Goal: Share content

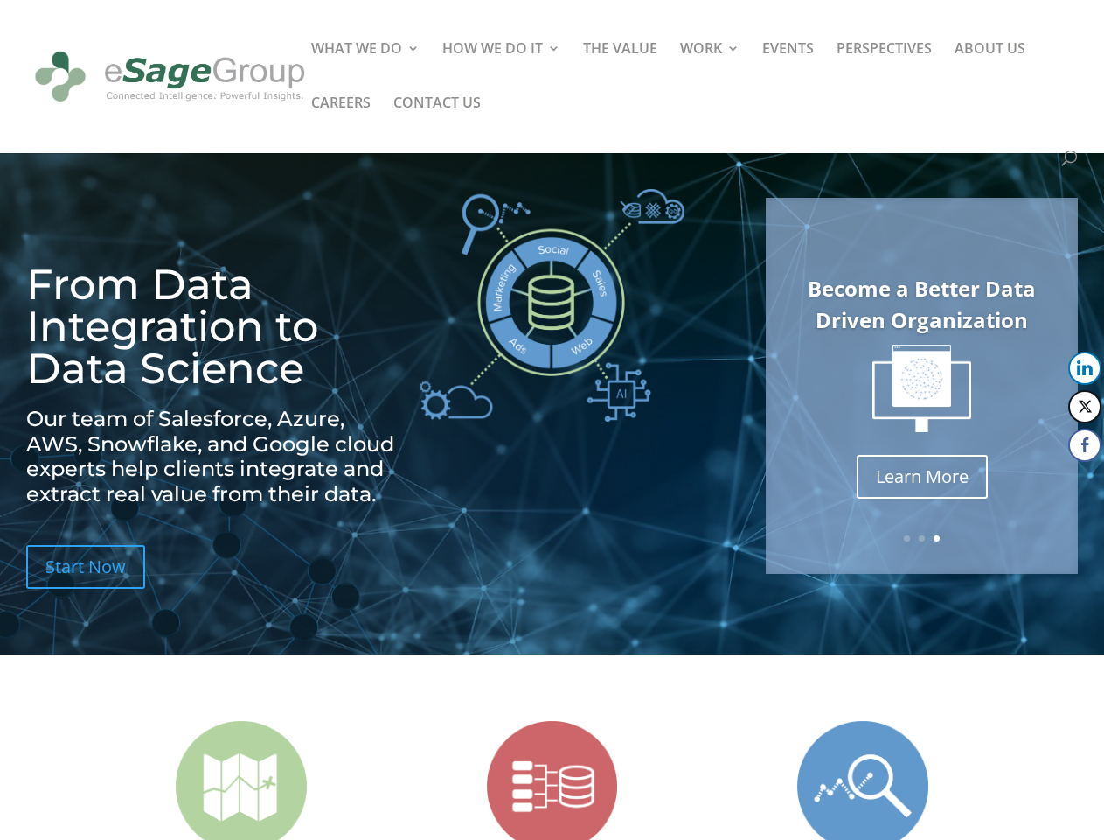
click at [552, 420] on img at bounding box center [552, 305] width 265 height 233
click at [922, 386] on img at bounding box center [922, 389] width 99 height 88
click at [768, 386] on link "Previous" at bounding box center [768, 386] width 42 height 42
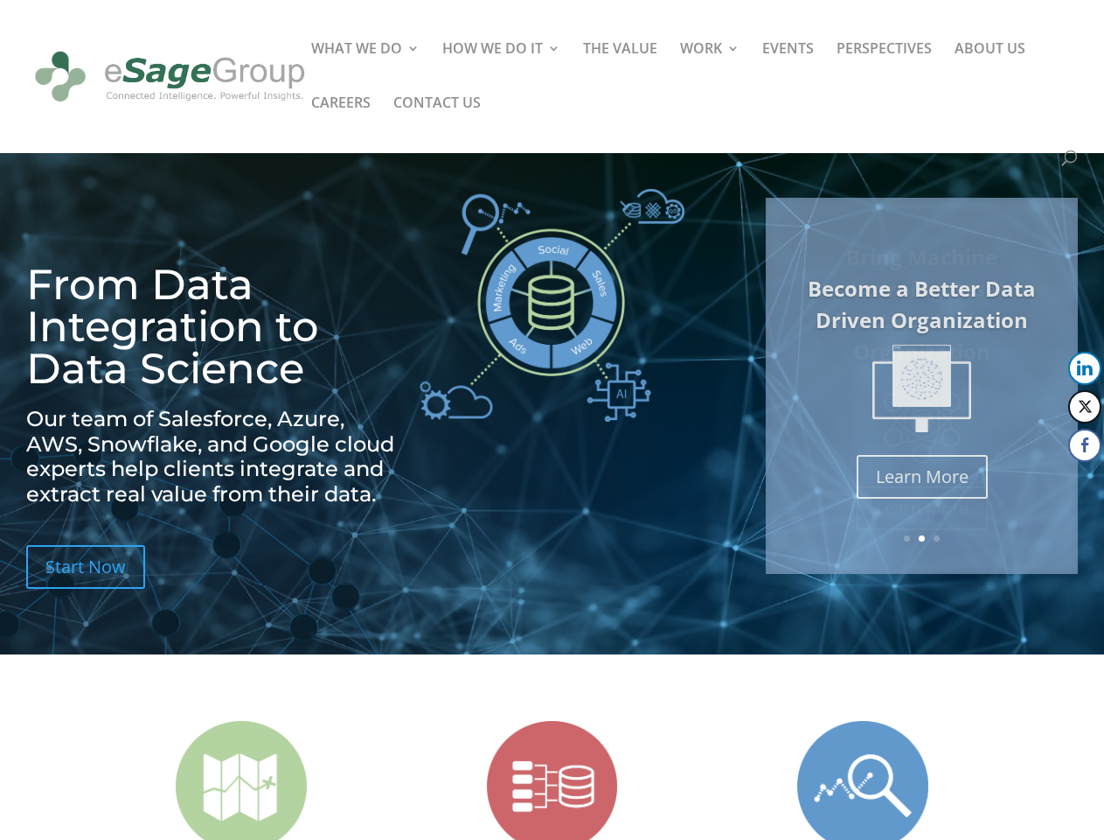
click at [1085, 368] on button "LinkedIn" at bounding box center [1085, 368] width 33 height 33
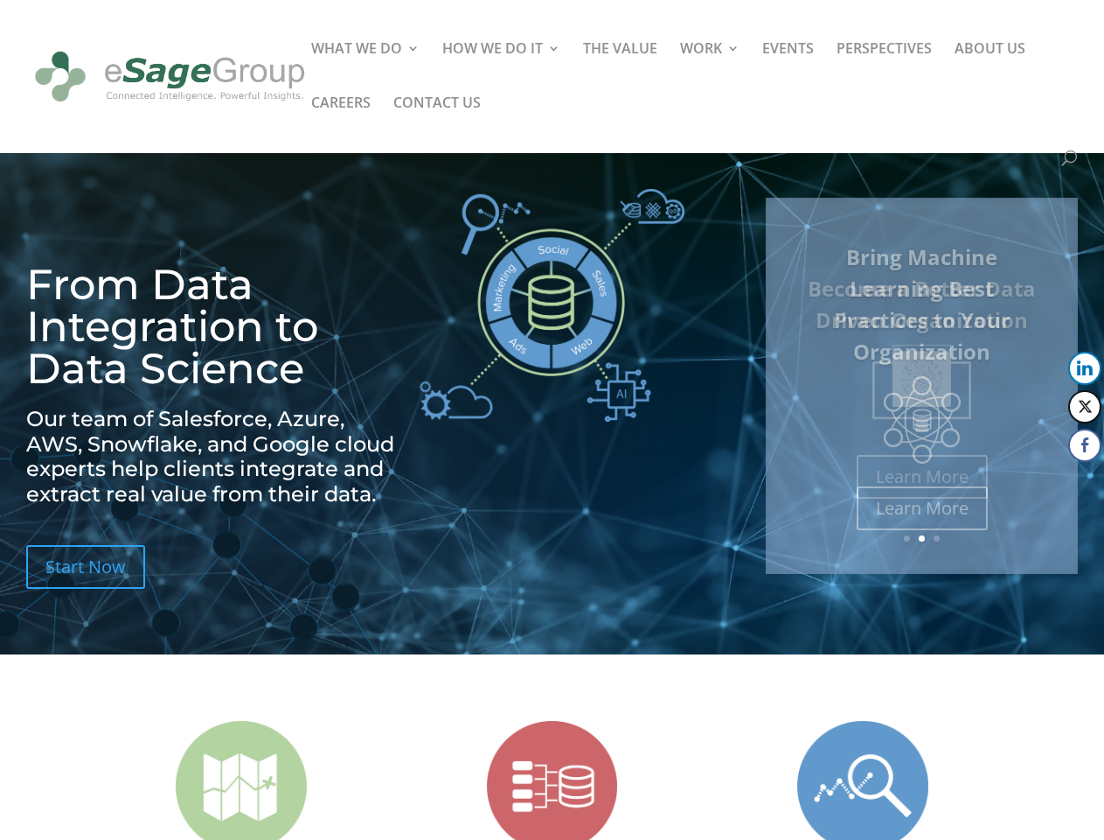
click at [1085, 407] on button "Twitter" at bounding box center [1085, 406] width 33 height 33
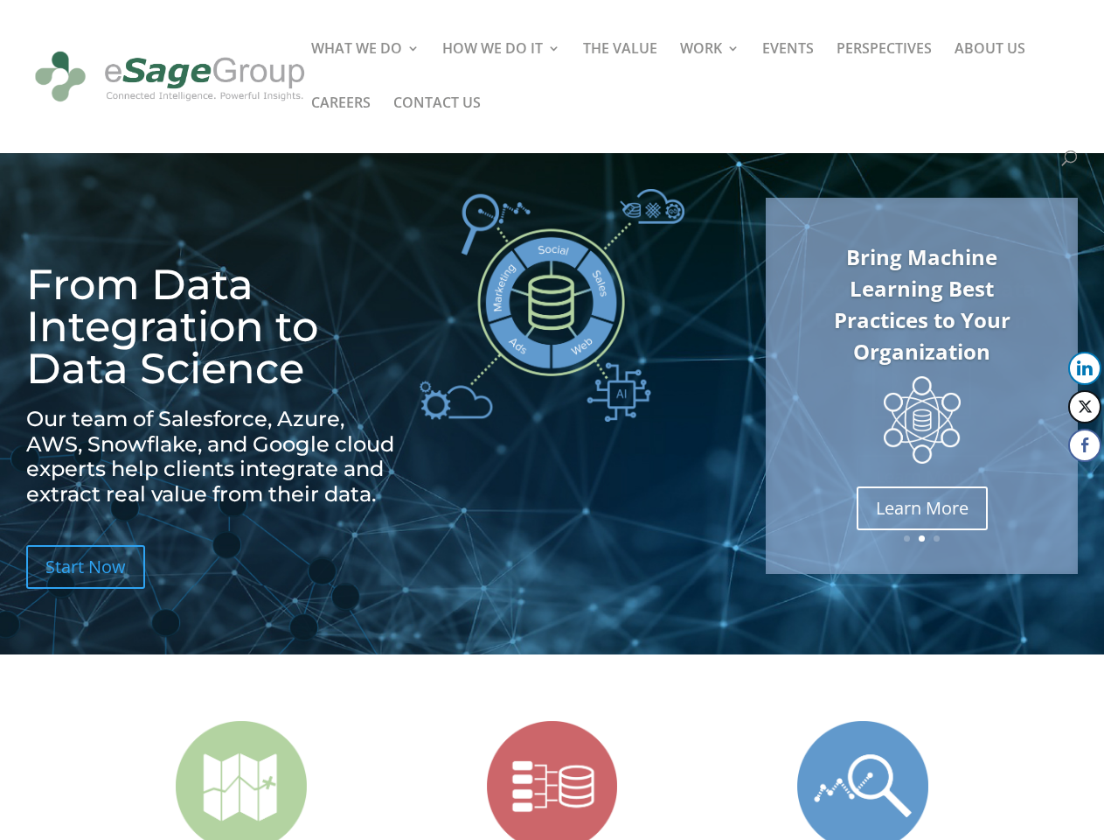
click at [1085, 445] on button "Facebook" at bounding box center [1085, 444] width 33 height 33
click at [1052, 480] on span at bounding box center [1052, 480] width 21 height 21
